Goal: Obtain resource: Obtain resource

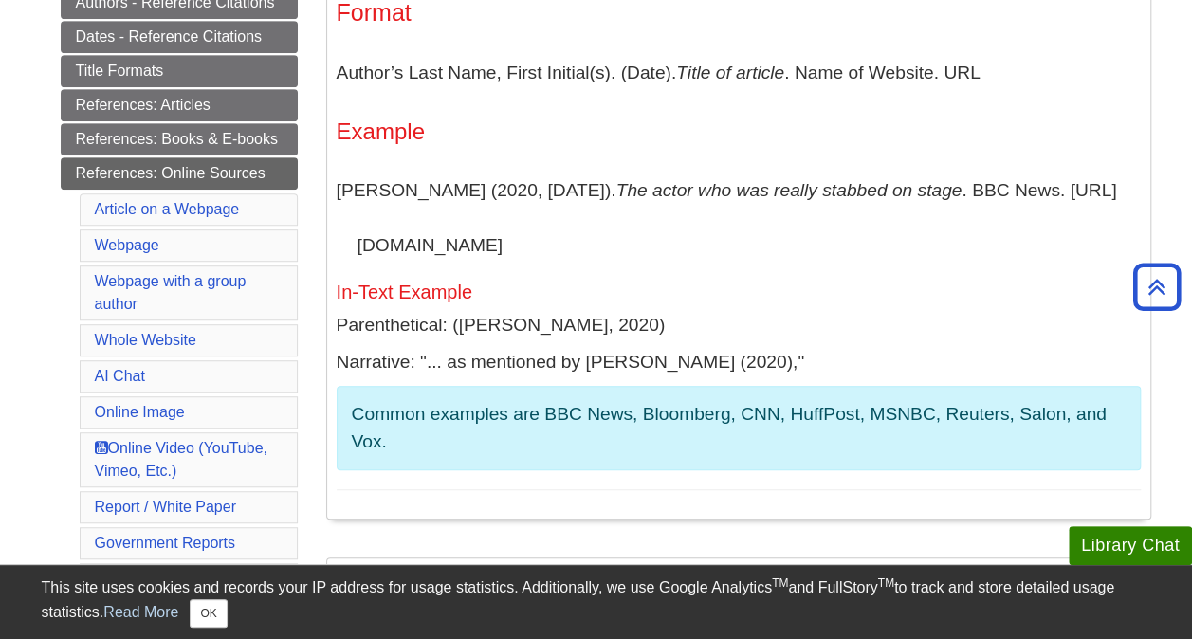
scroll to position [476, 0]
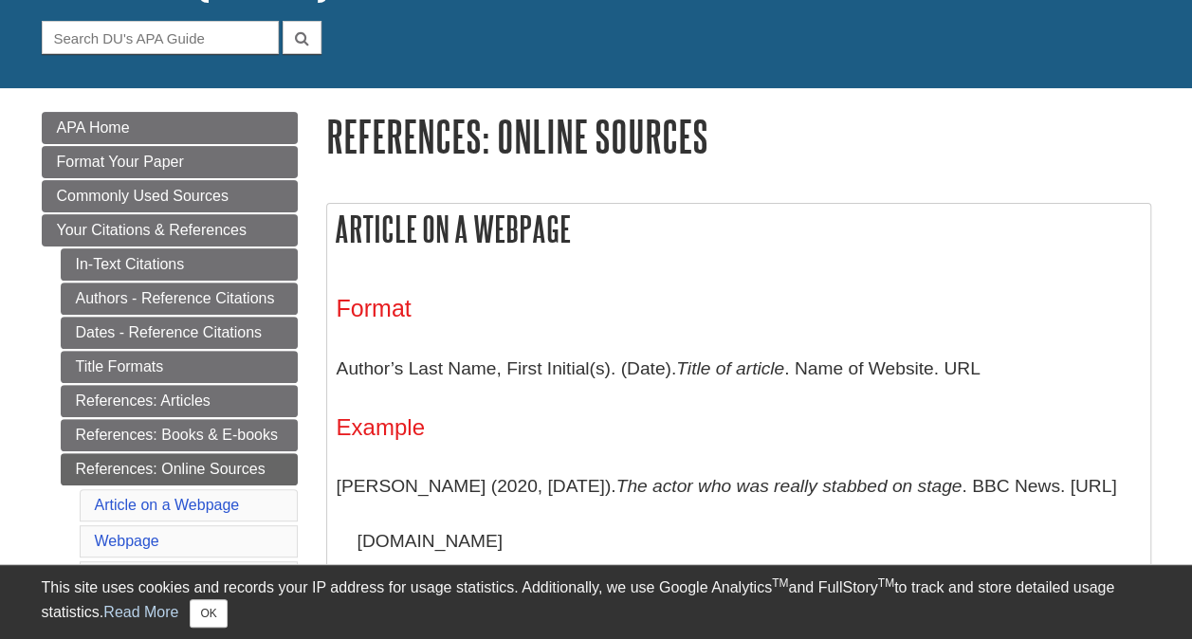
scroll to position [201, 0]
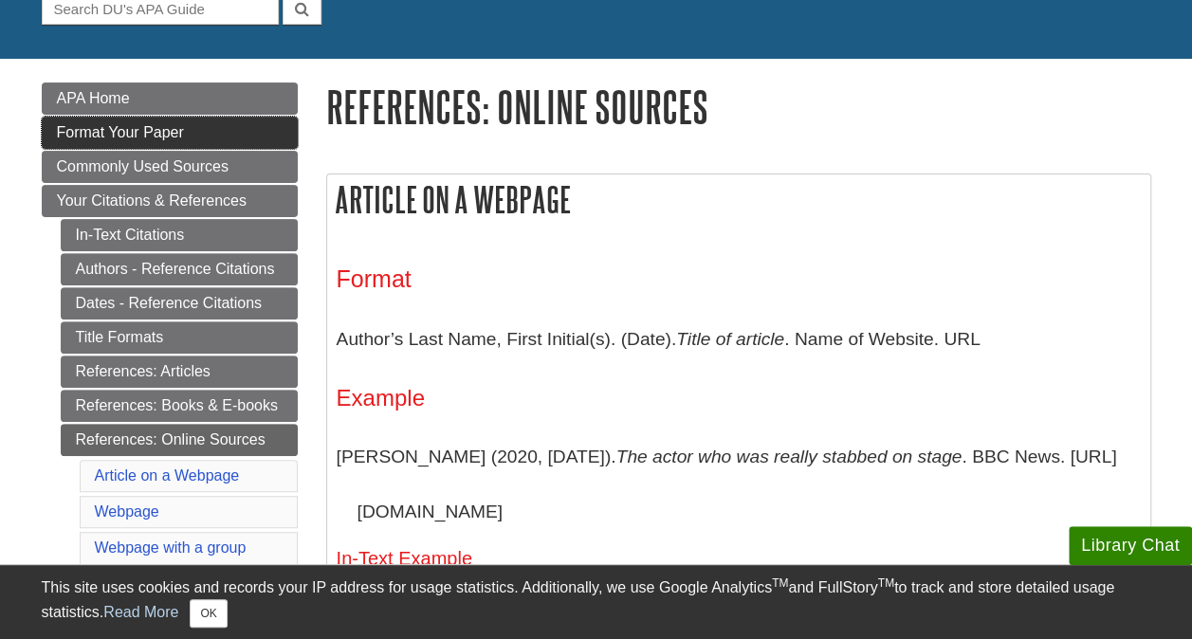
click at [206, 138] on link "Format Your Paper" at bounding box center [170, 133] width 256 height 32
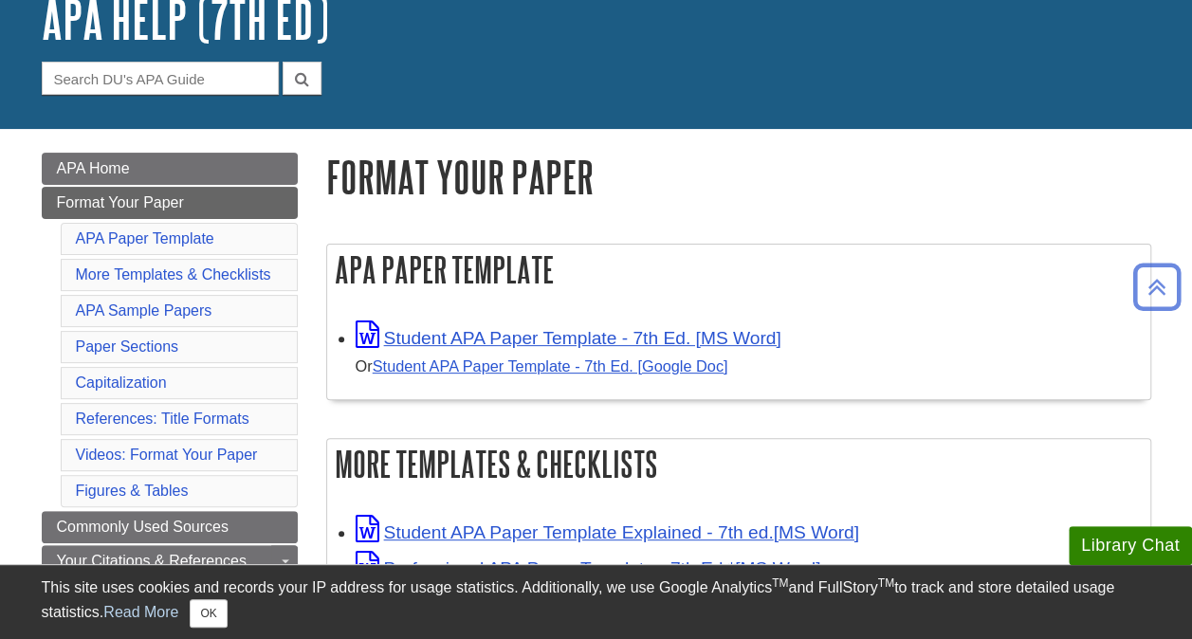
scroll to position [130, 0]
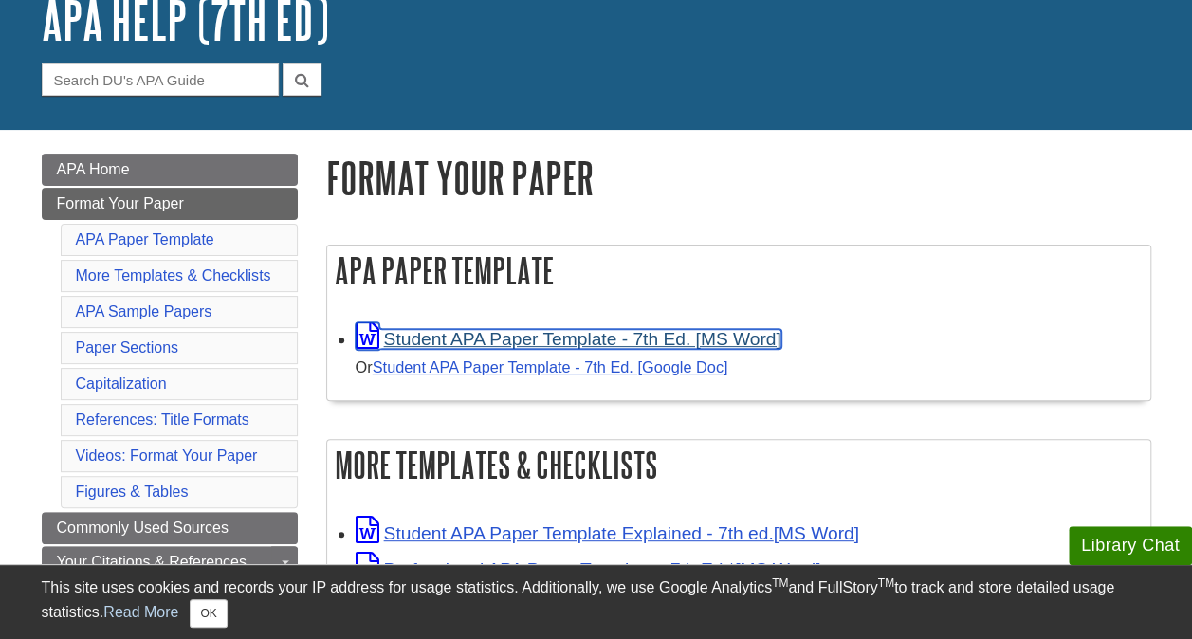
click at [668, 337] on link "Student APA Paper Template - 7th Ed. [MS Word]" at bounding box center [568, 339] width 426 height 20
